Goal: Information Seeking & Learning: Learn about a topic

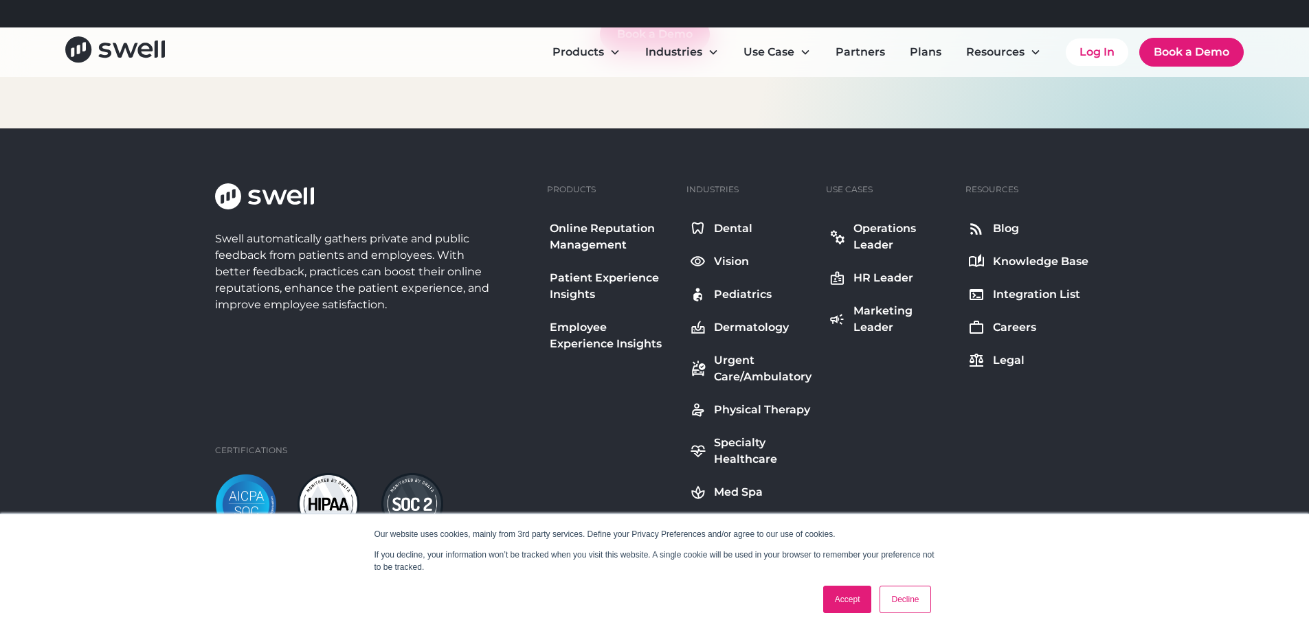
scroll to position [5129, 0]
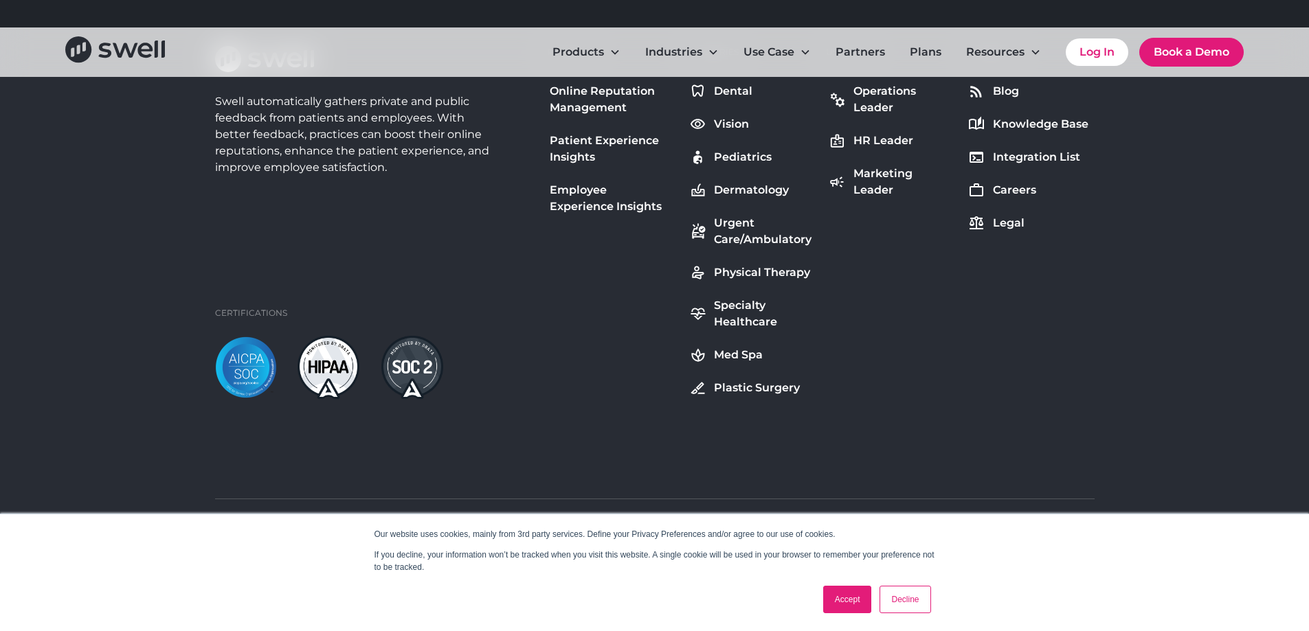
click at [852, 598] on link "Accept" at bounding box center [847, 599] width 49 height 27
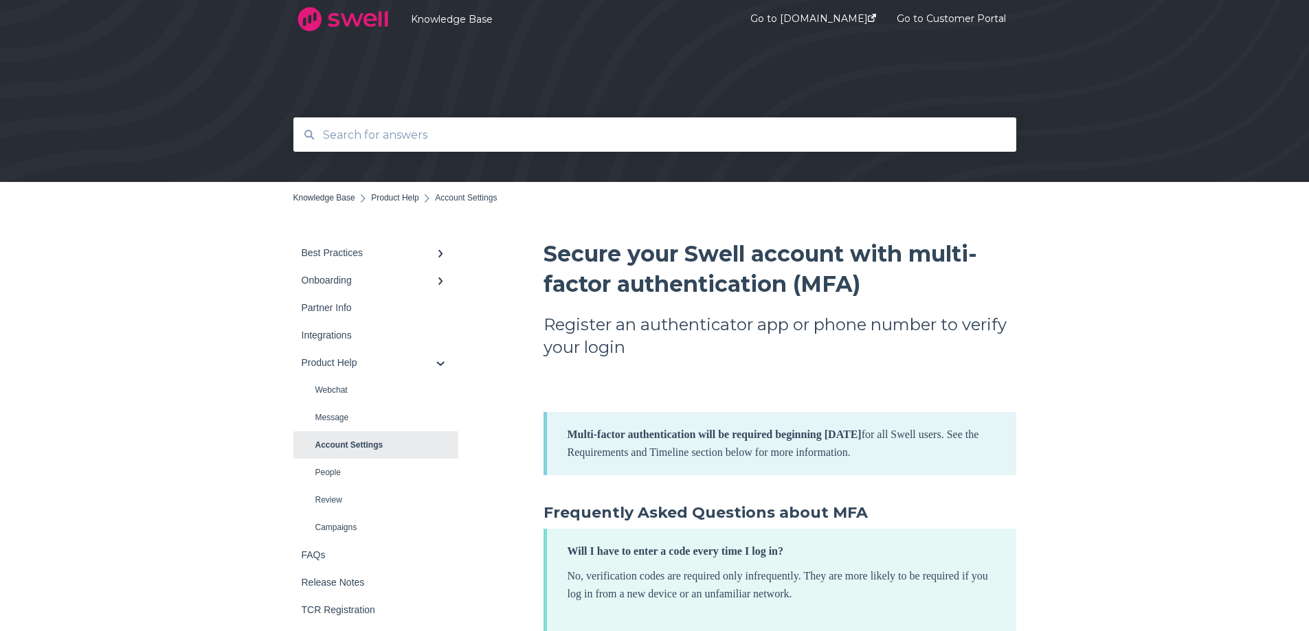
click at [343, 14] on img at bounding box center [343, 19] width 100 height 34
click at [312, 16] on img at bounding box center [343, 19] width 100 height 34
click at [821, 17] on link "Go to swellcx.com" at bounding box center [813, 19] width 126 height 53
